Goal: Navigation & Orientation: Find specific page/section

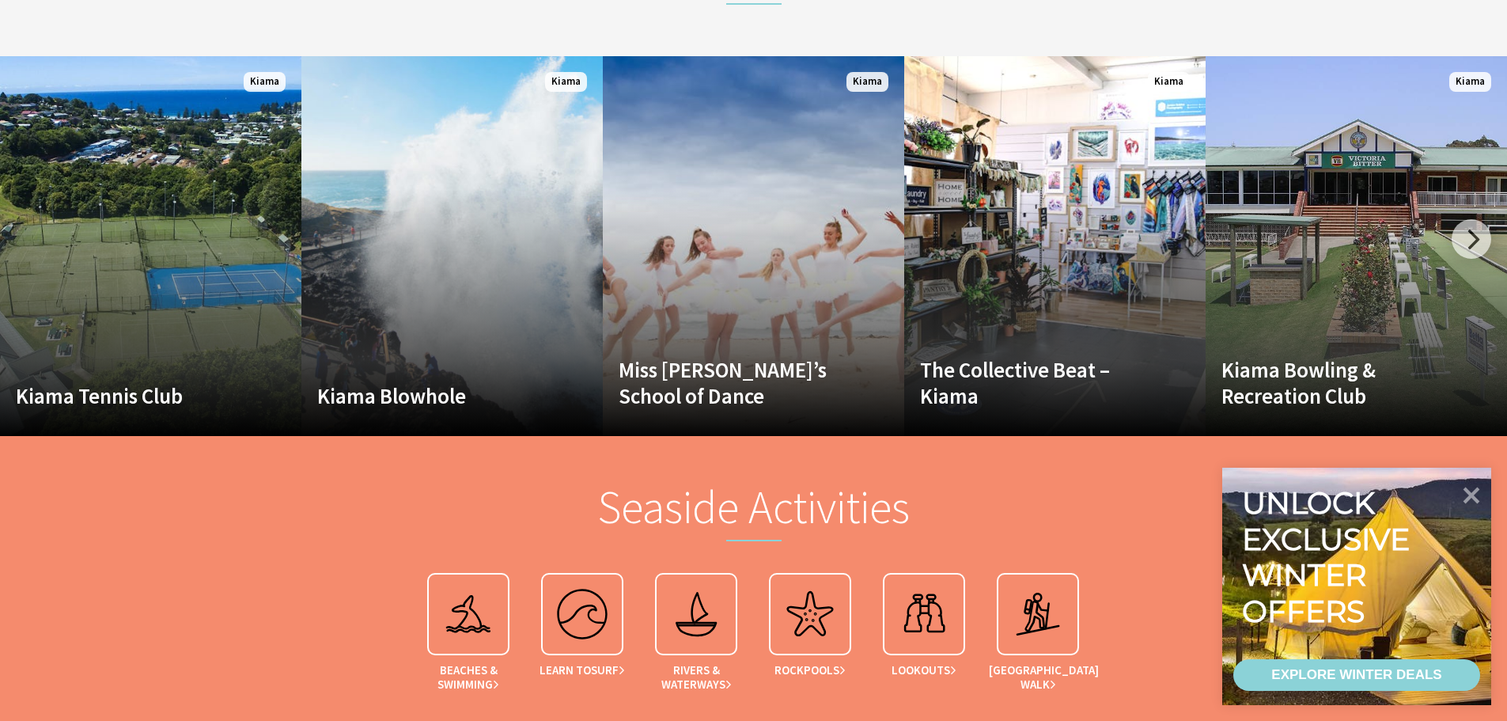
scroll to position [2784, 0]
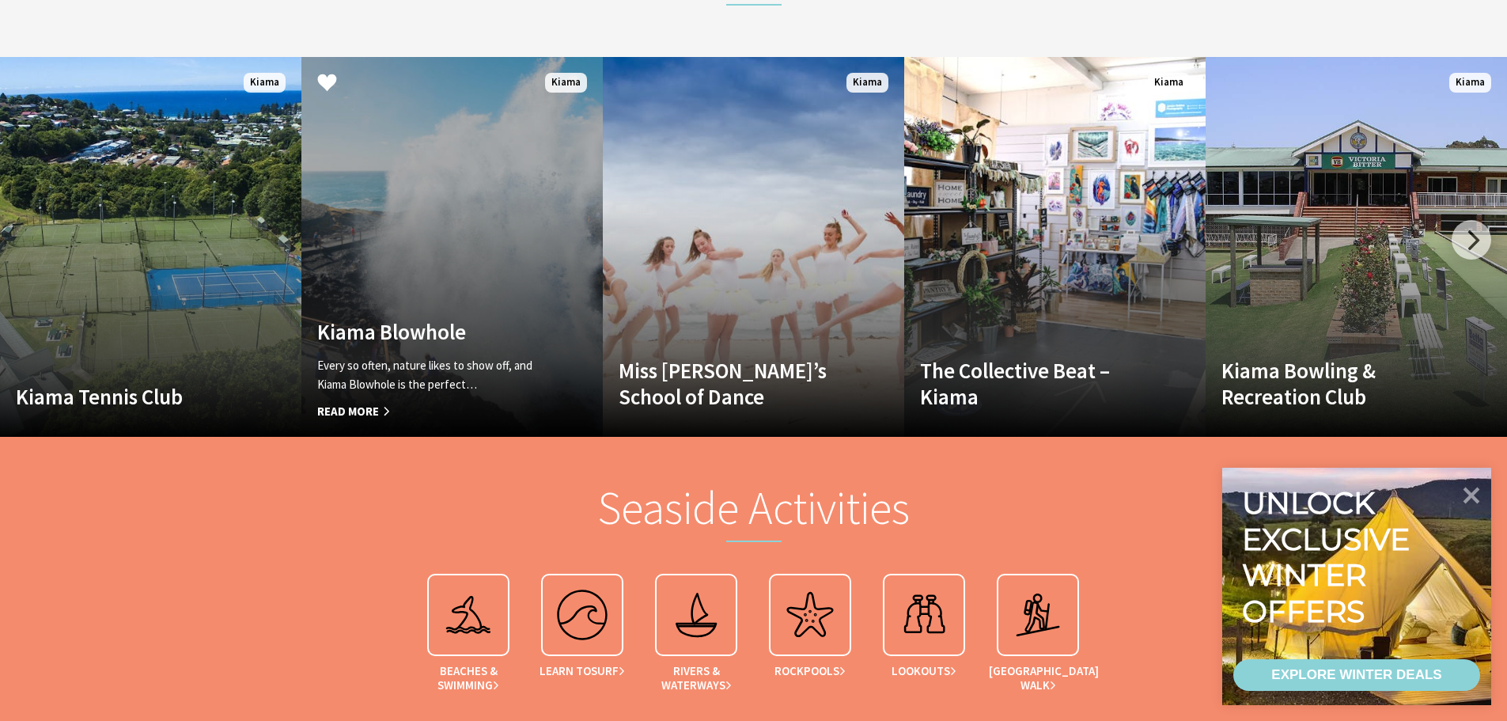
click at [479, 269] on link "Another Image Used Kiama Blowhole Every so often, nature likes to show off, and…" at bounding box center [451, 247] width 301 height 380
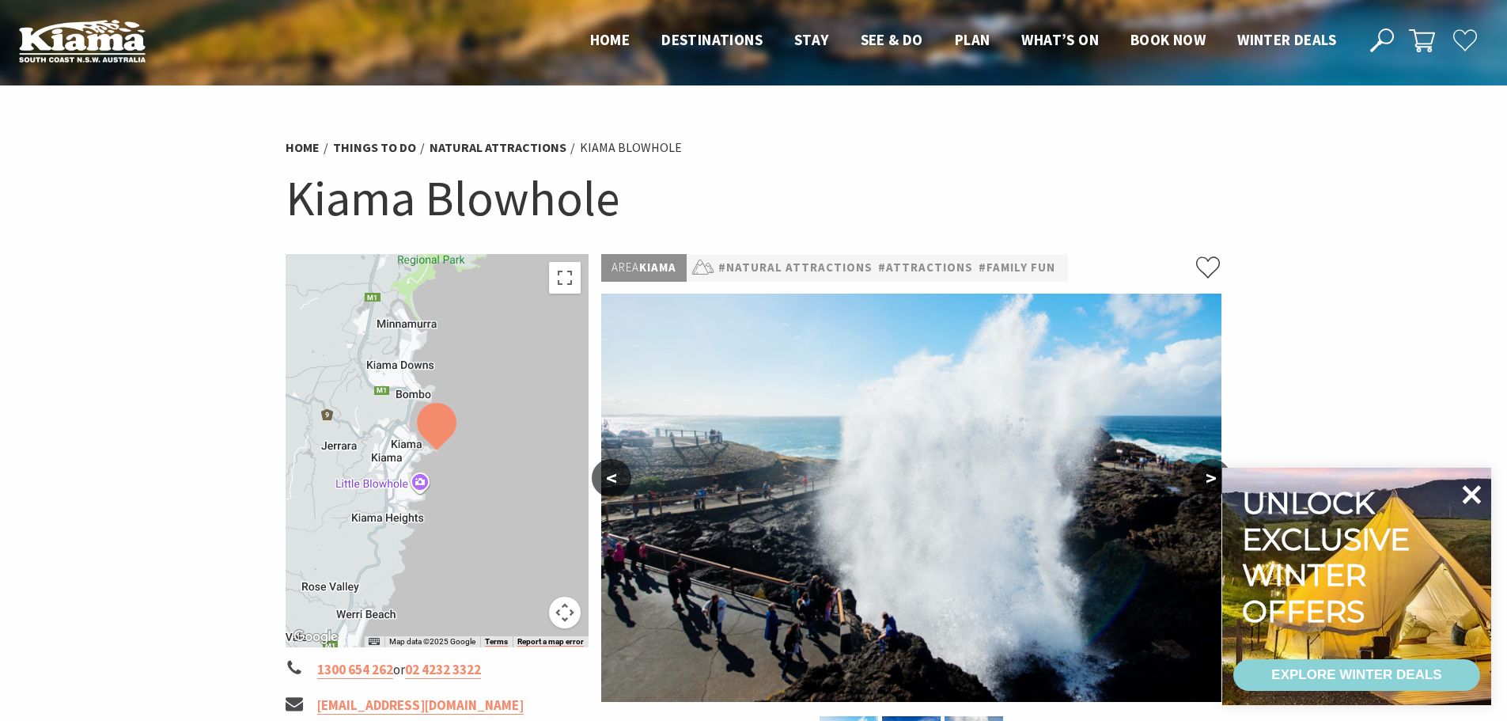
click at [1470, 491] on icon at bounding box center [1472, 494] width 19 height 19
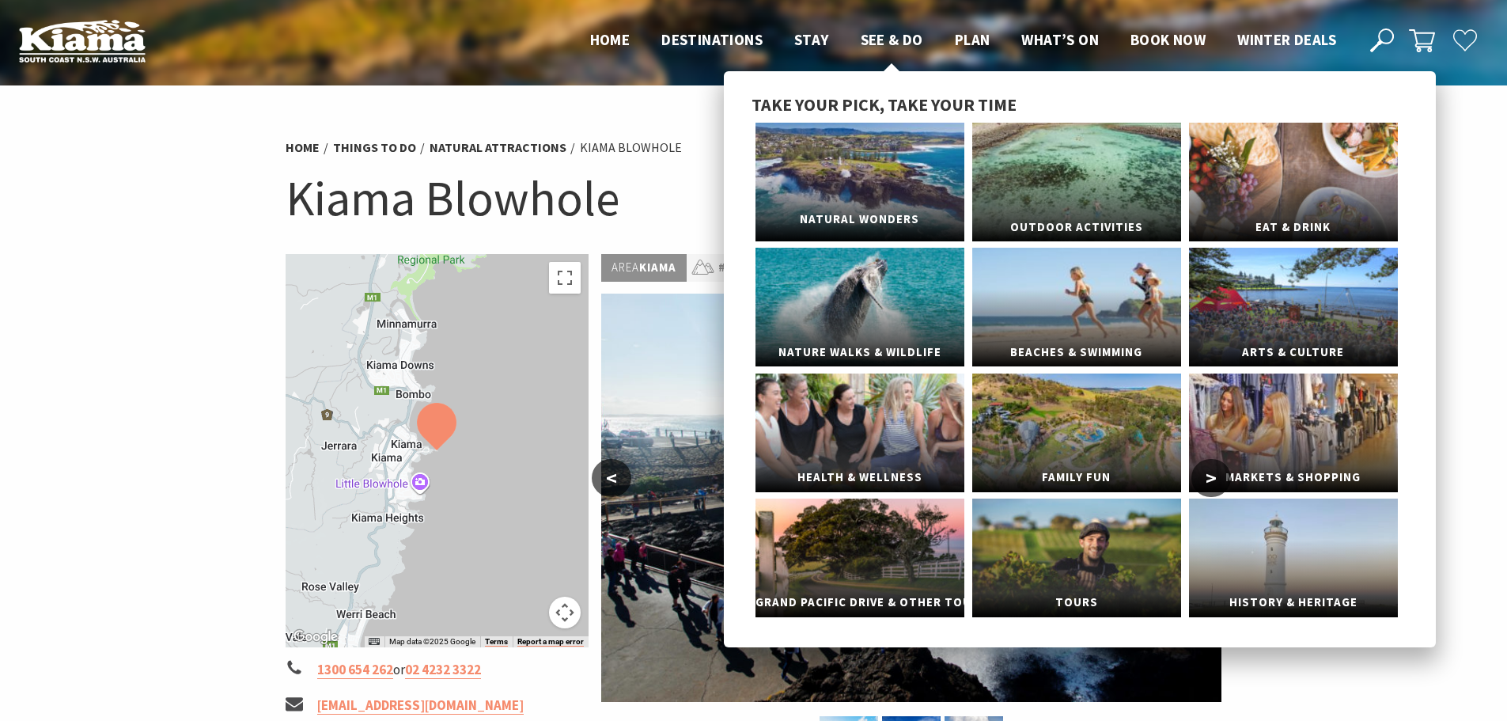
click at [824, 203] on link "Natural Wonders" at bounding box center [860, 182] width 209 height 119
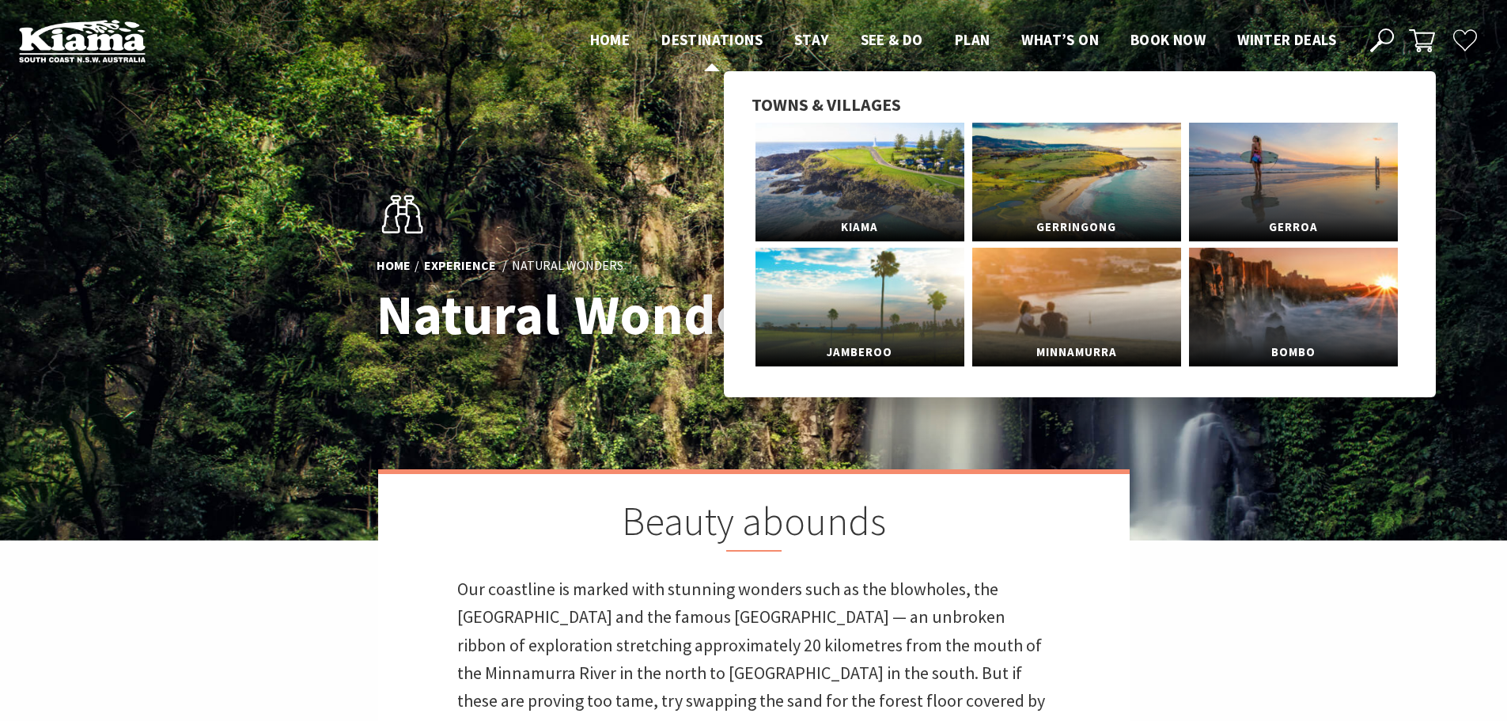
click at [724, 39] on span "Destinations" at bounding box center [711, 39] width 101 height 19
